Goal: Task Accomplishment & Management: Manage account settings

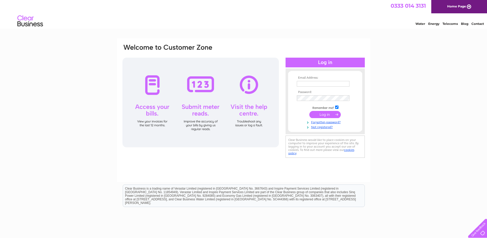
click at [297, 81] on div at bounding box center [297, 81] width 0 height 0
type input "[EMAIL_ADDRESS][DOMAIN_NAME]"
click at [330, 115] on input "submit" at bounding box center [325, 114] width 31 height 7
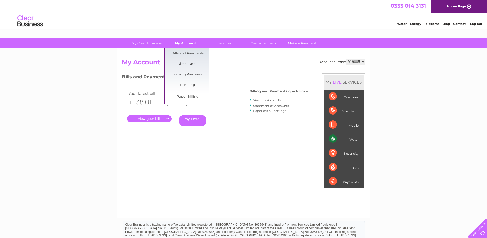
click at [187, 44] on link "My Account" at bounding box center [185, 42] width 42 height 9
